Goal: Information Seeking & Learning: Find contact information

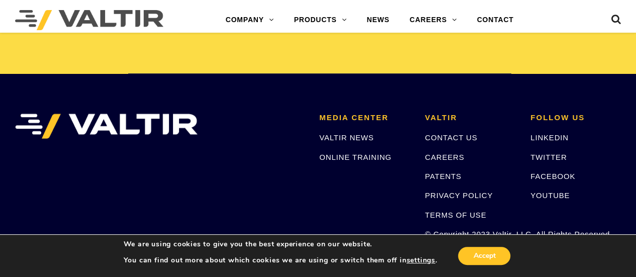
scroll to position [2057, 0]
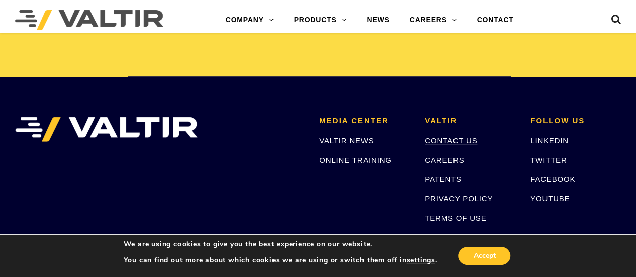
click at [437, 138] on link "CONTACT US" at bounding box center [451, 140] width 52 height 9
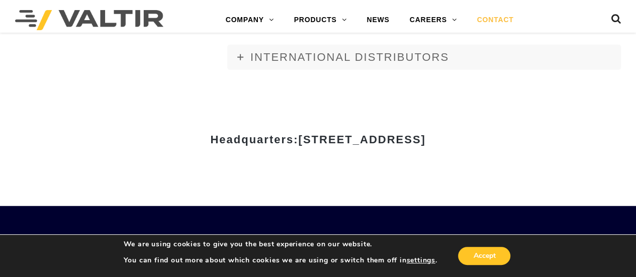
scroll to position [1206, 0]
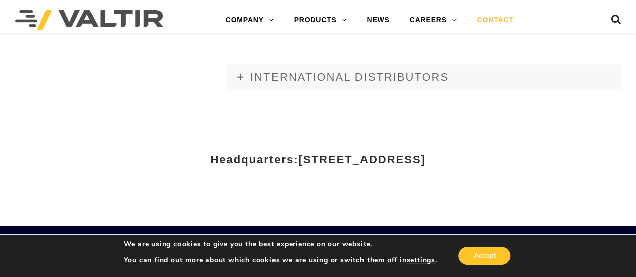
drag, startPoint x: 203, startPoint y: 158, endPoint x: 399, endPoint y: 162, distance: 196.0
click at [399, 162] on span "15601 Dallas Parkway, Suite 525 | Addison, TX 75001" at bounding box center [361, 159] width 127 height 13
copy span "15601 Dallas Parkway, Suite 525"
